Goal: Register for event/course

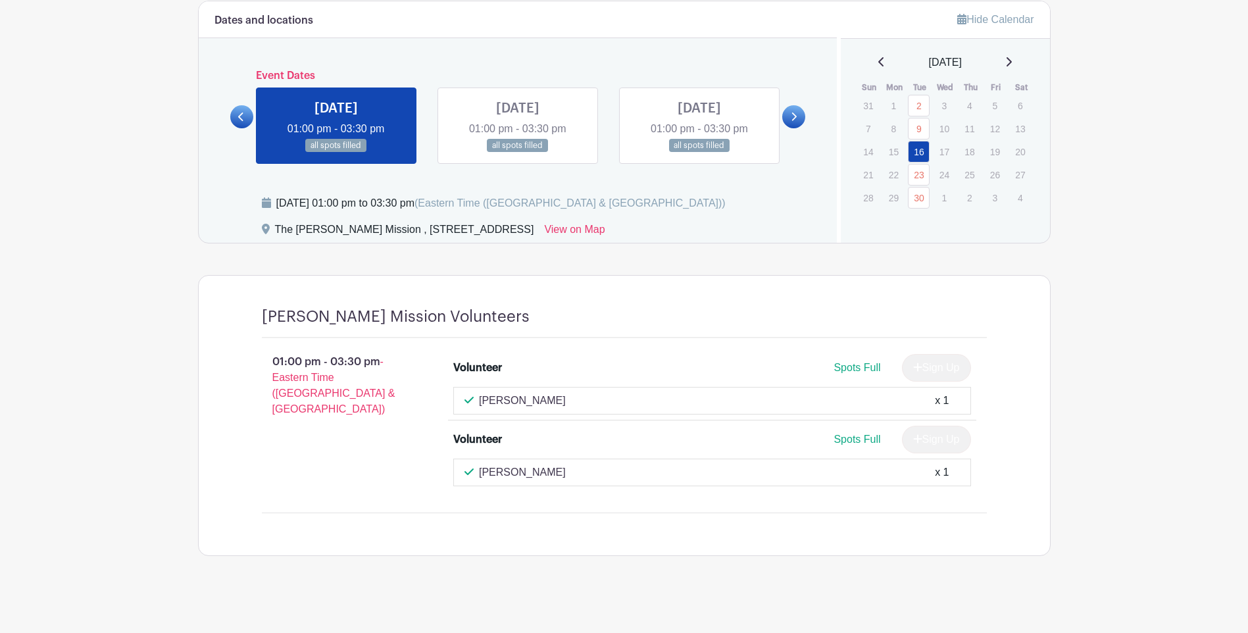
scroll to position [756, 0]
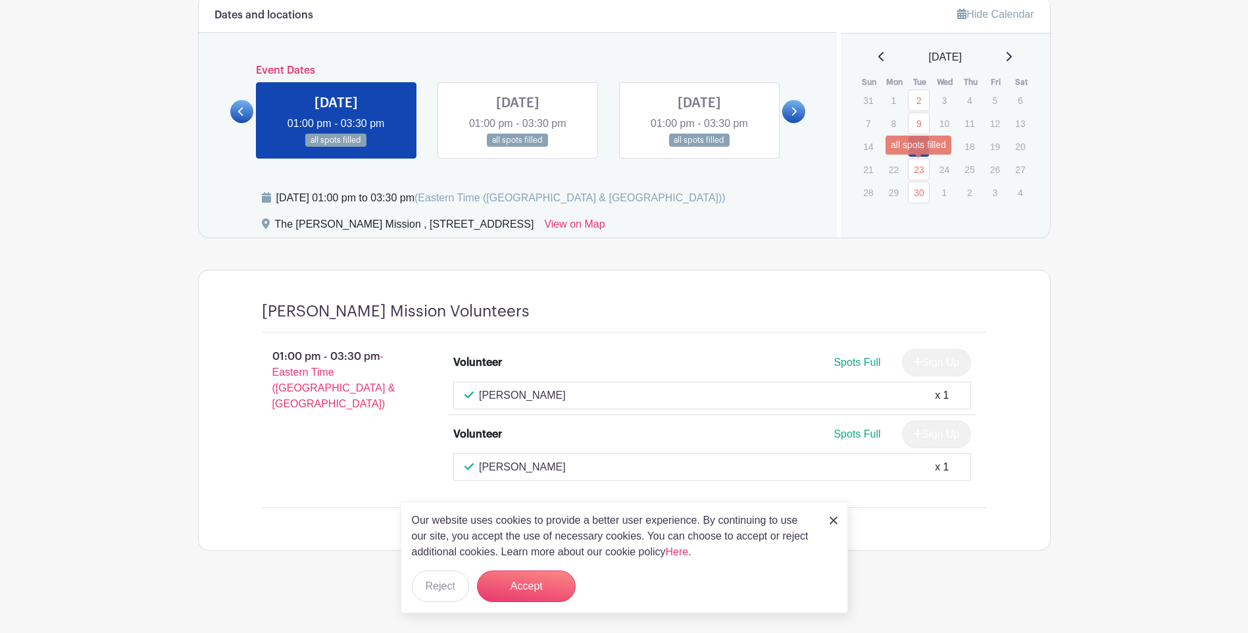
click at [923, 171] on link "23" at bounding box center [919, 170] width 22 height 22
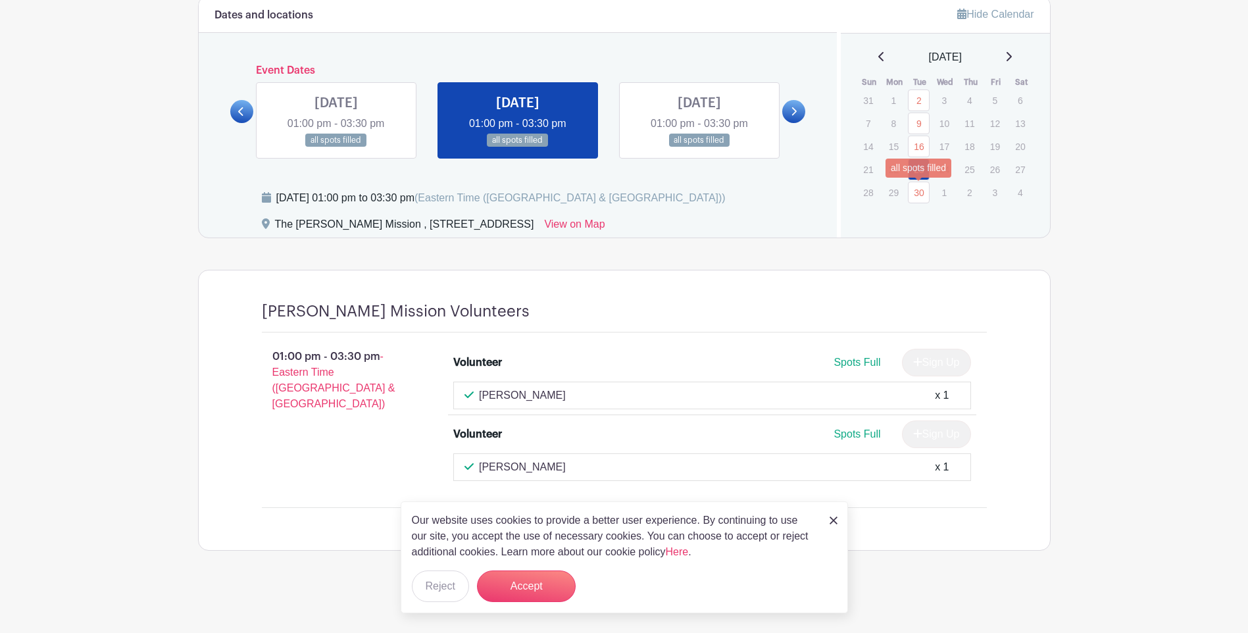
click at [919, 190] on link "30" at bounding box center [919, 193] width 22 height 22
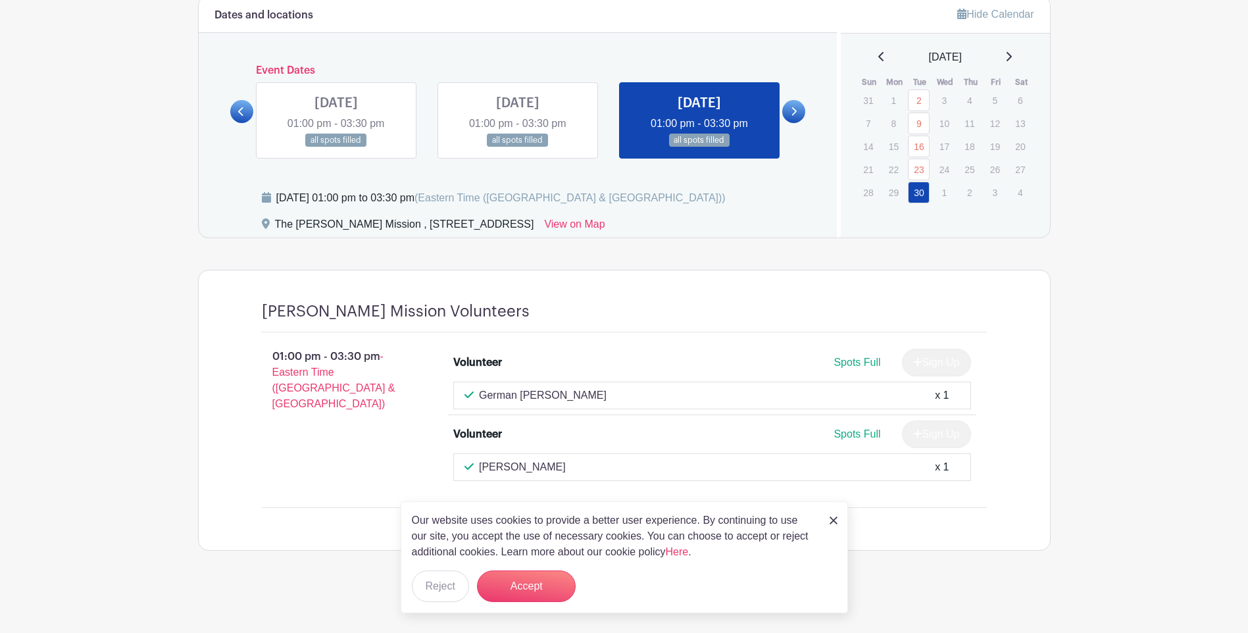
click at [1012, 59] on icon at bounding box center [1009, 56] width 7 height 11
click at [918, 121] on link "7" at bounding box center [919, 124] width 22 height 22
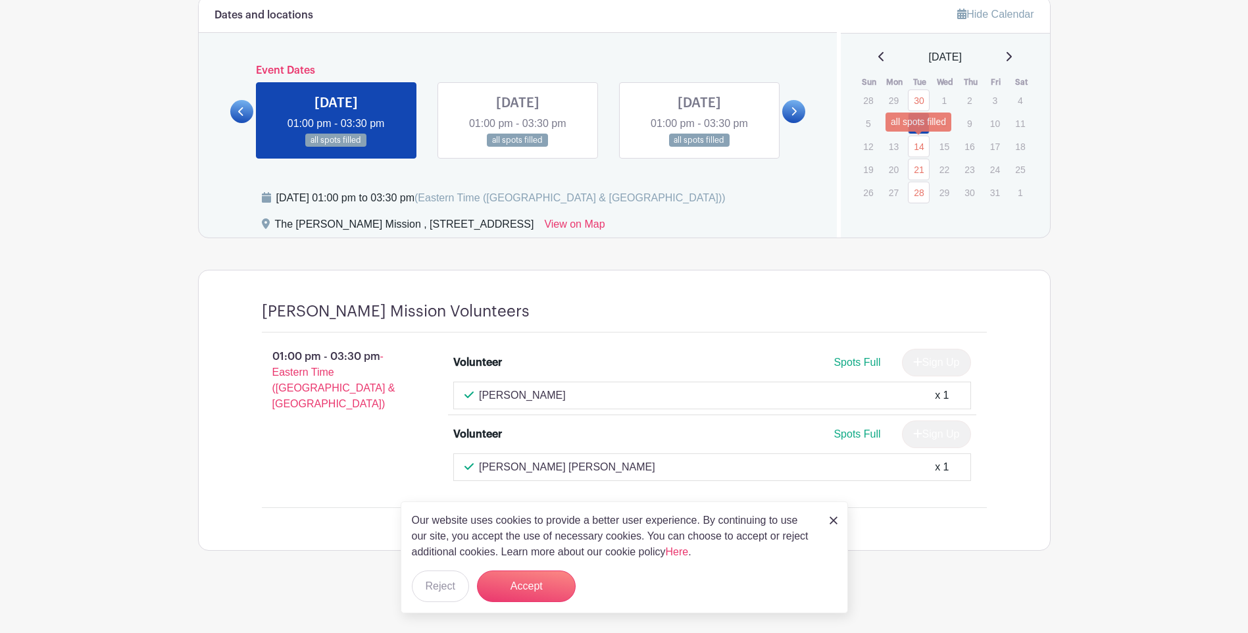
click at [918, 142] on link "14" at bounding box center [919, 147] width 22 height 22
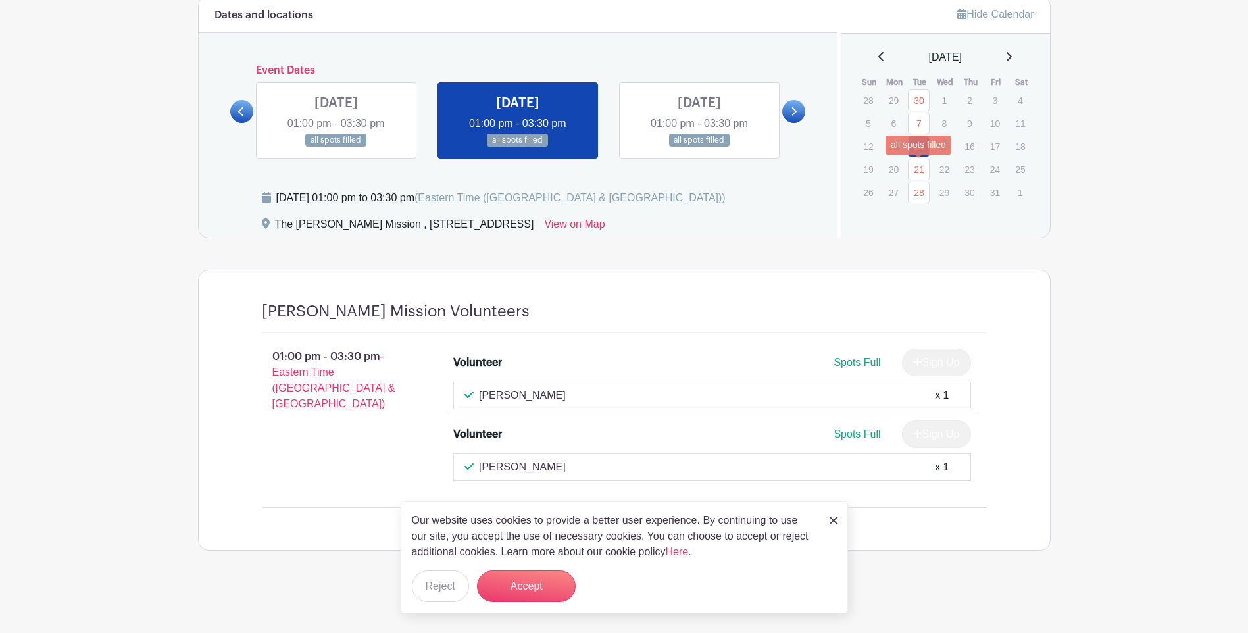
click at [923, 165] on link "21" at bounding box center [919, 170] width 22 height 22
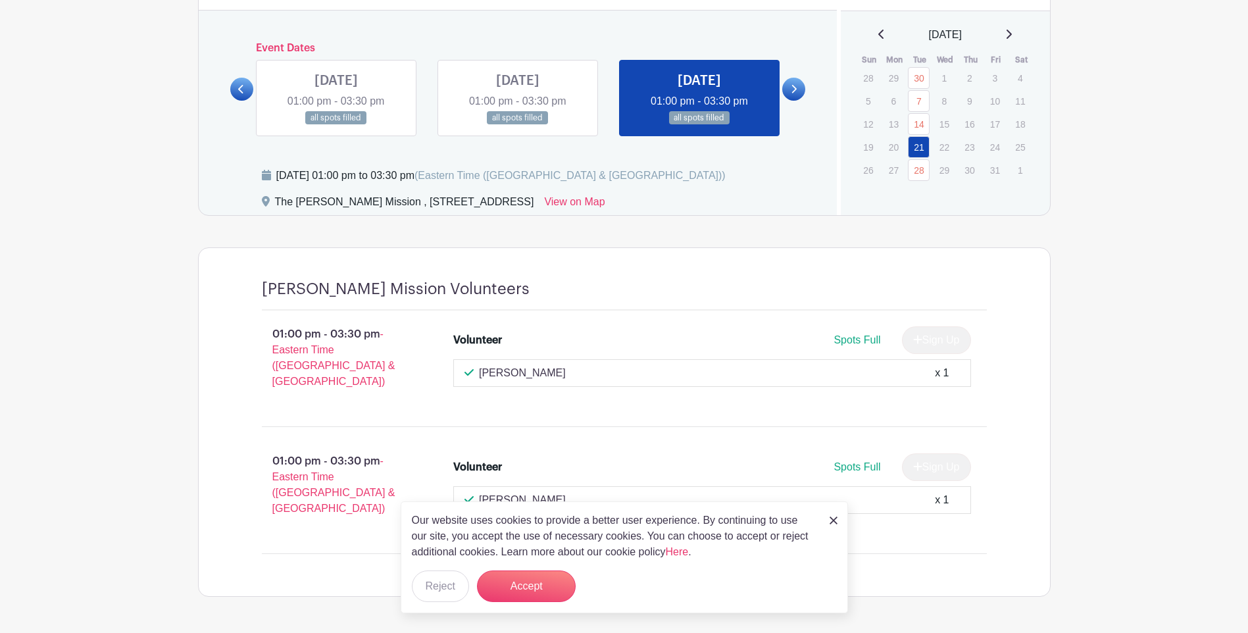
scroll to position [798, 0]
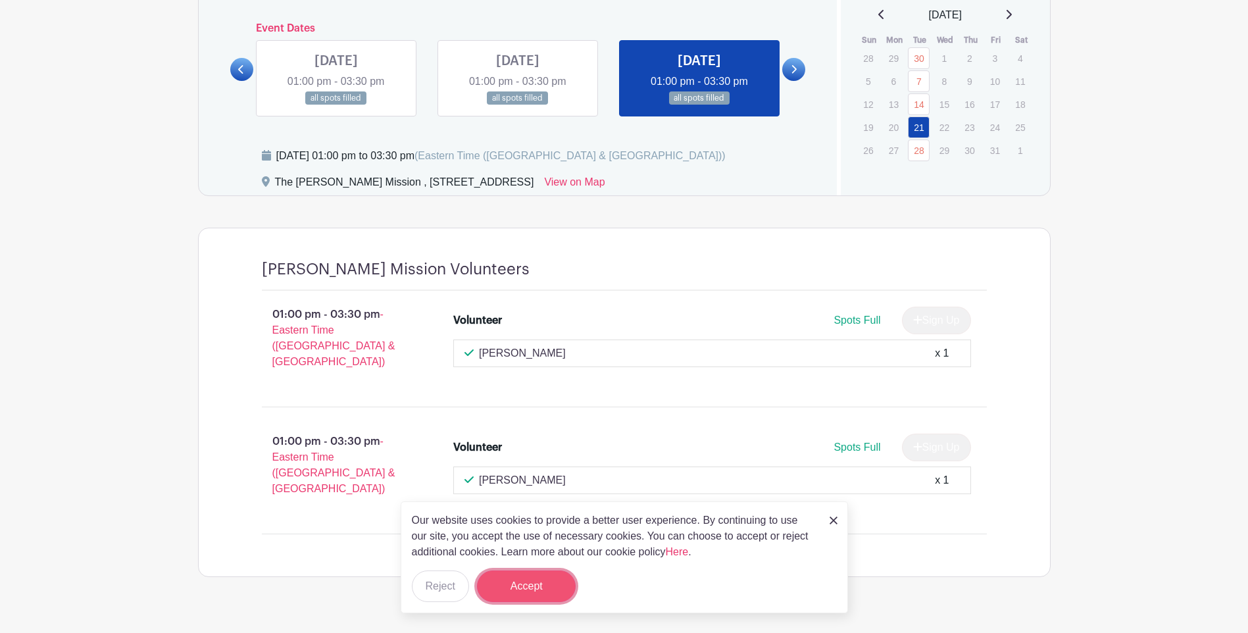
click at [523, 586] on button "Accept" at bounding box center [526, 587] width 99 height 32
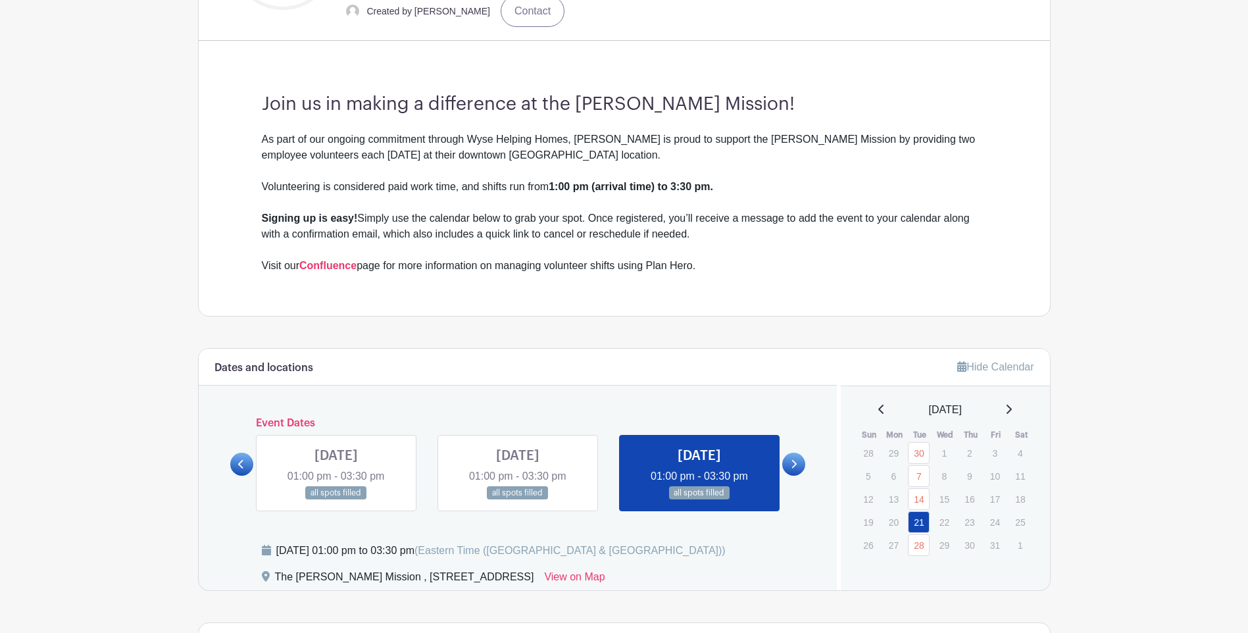
scroll to position [0, 0]
